Goal: Navigation & Orientation: Find specific page/section

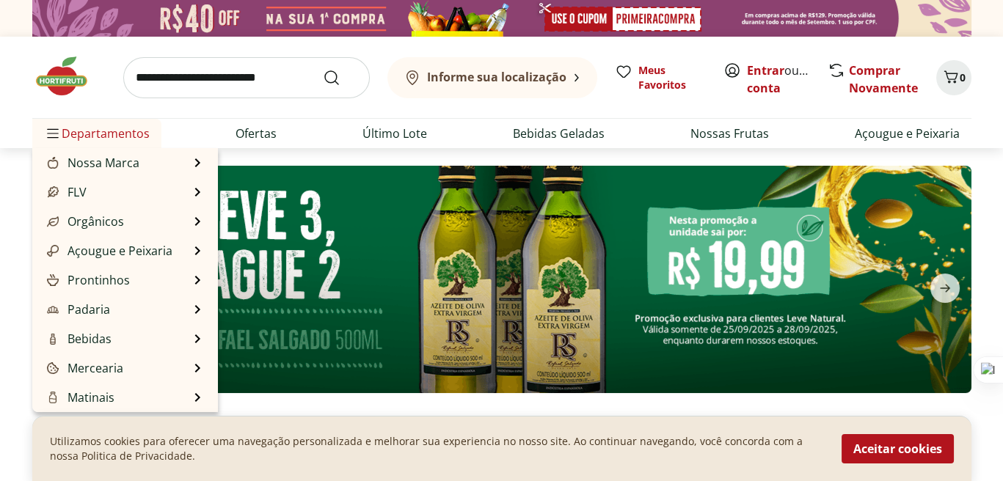
click at [98, 123] on span "Departamentos" at bounding box center [97, 133] width 106 height 35
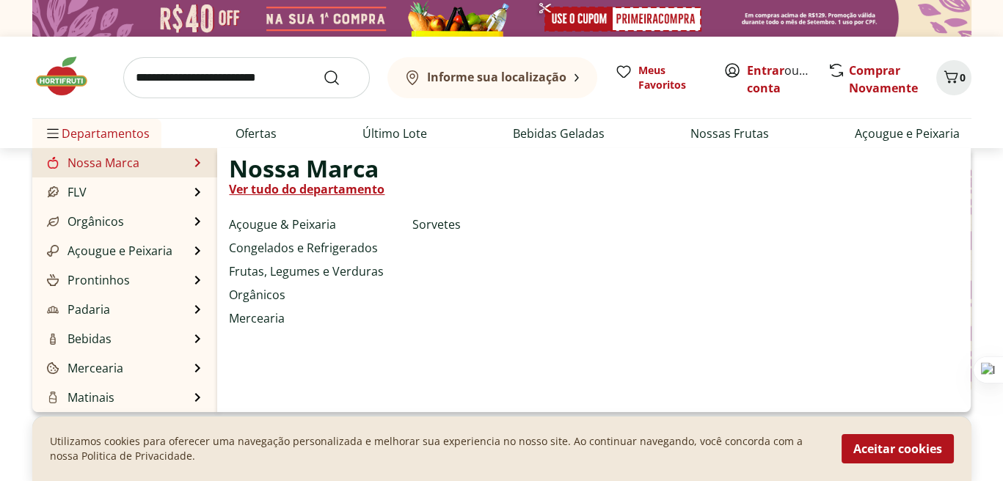
click at [266, 191] on link "Ver tudo do departamento" at bounding box center [307, 190] width 156 height 18
select select "**********"
